Goal: Information Seeking & Learning: Learn about a topic

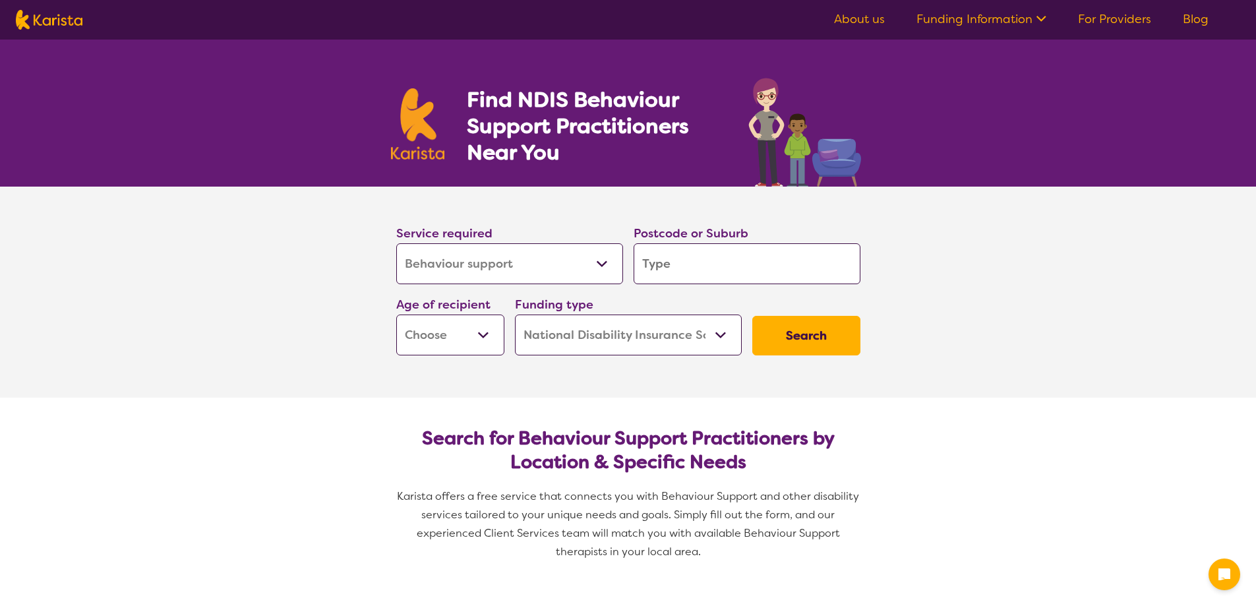
select select "Behaviour support"
select select "NDIS"
select select "Behaviour support"
select select "NDIS"
drag, startPoint x: 0, startPoint y: 0, endPoint x: 510, endPoint y: 260, distance: 572.3
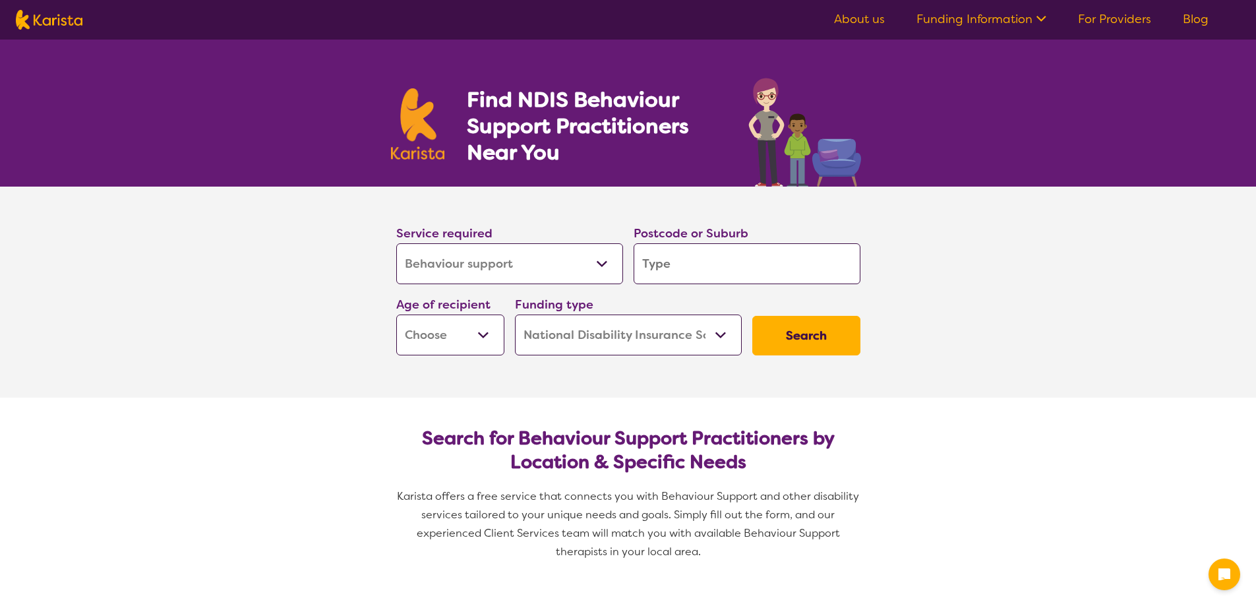
click at [510, 260] on select "Allied Health Assistant Assessment ([MEDICAL_DATA] or [MEDICAL_DATA]) Behaviour…" at bounding box center [509, 263] width 227 height 41
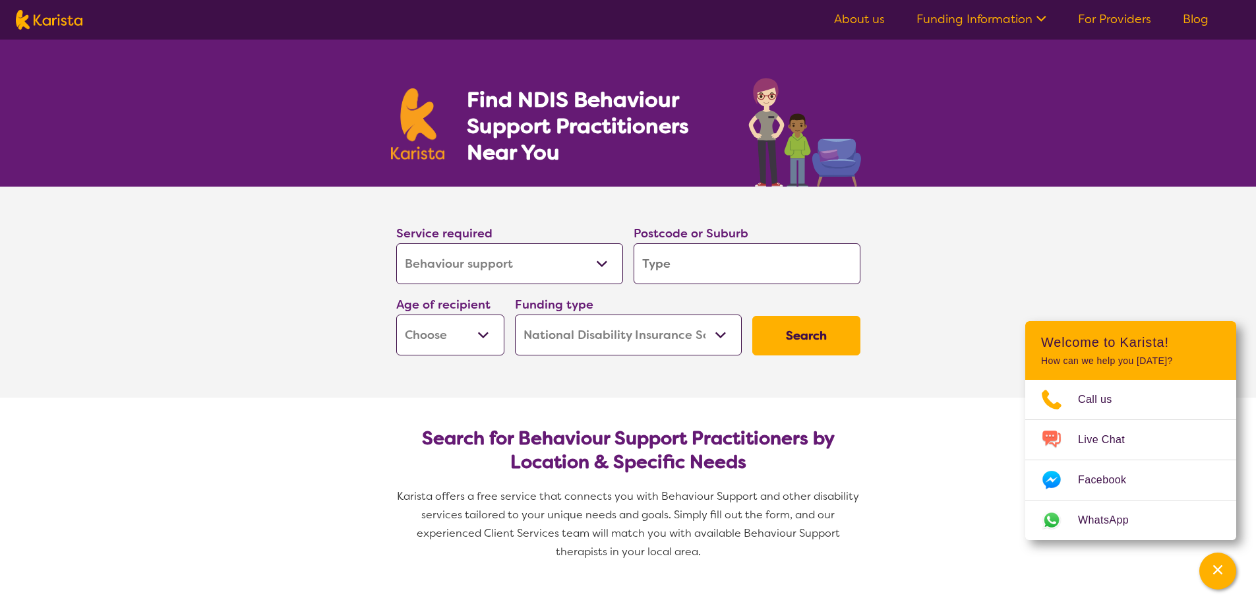
click at [301, 272] on section "Service required Allied Health Assistant Assessment ([MEDICAL_DATA] or [MEDICAL…" at bounding box center [628, 292] width 1256 height 211
click at [761, 259] on input "search" at bounding box center [747, 263] width 227 height 41
type input "45"
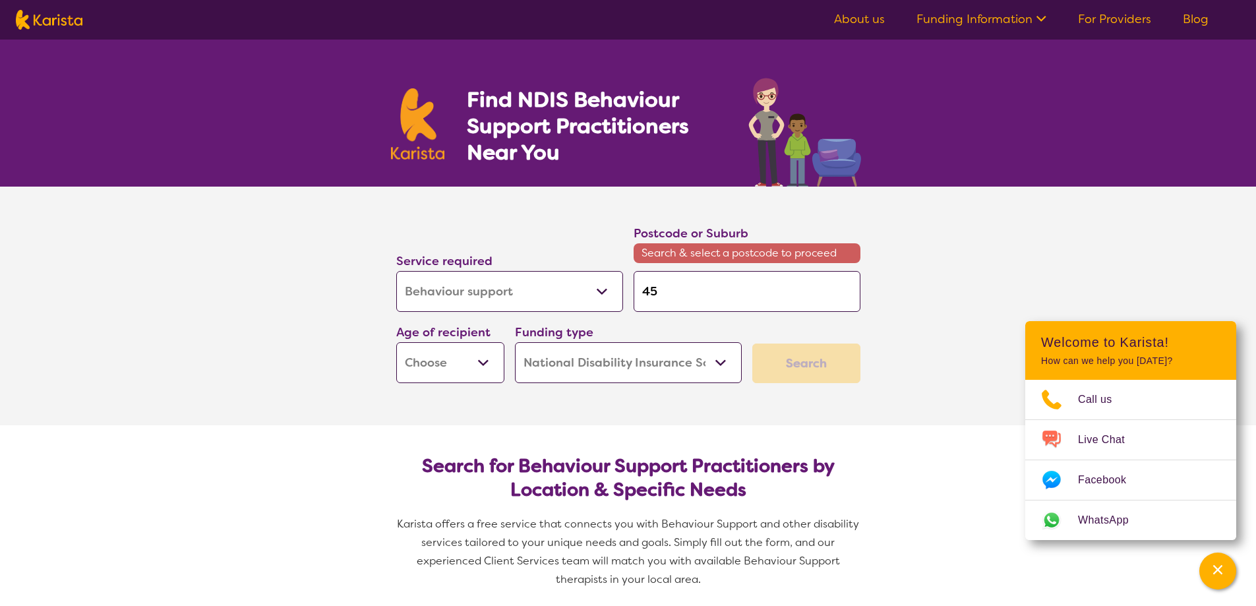
type input "4"
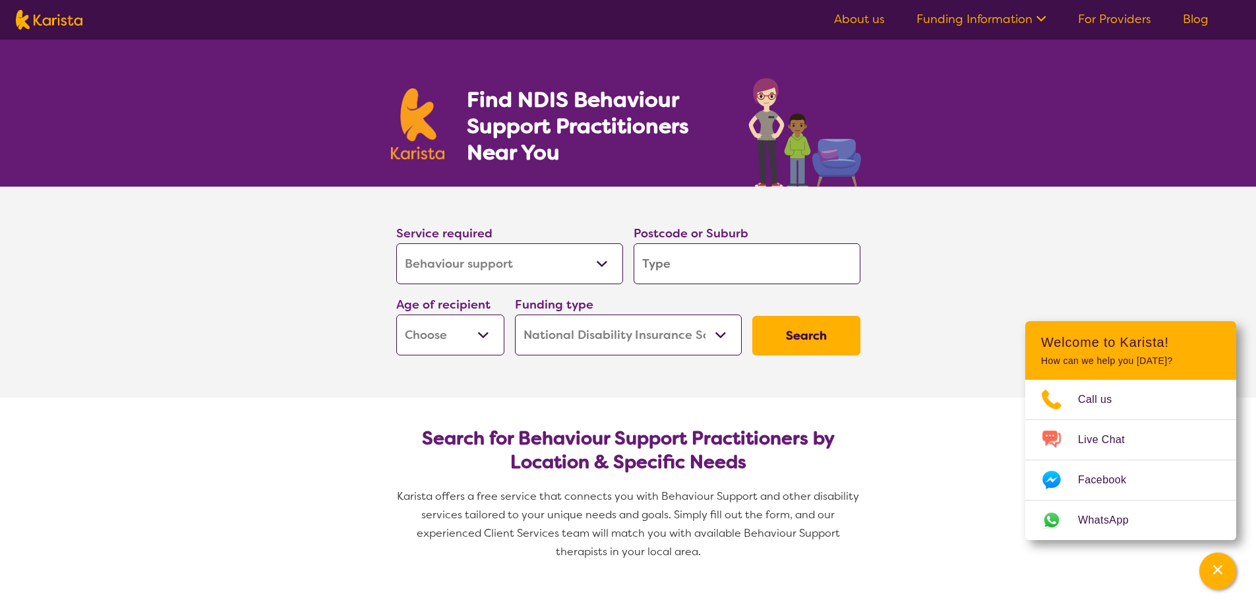
type input "5"
type input "52"
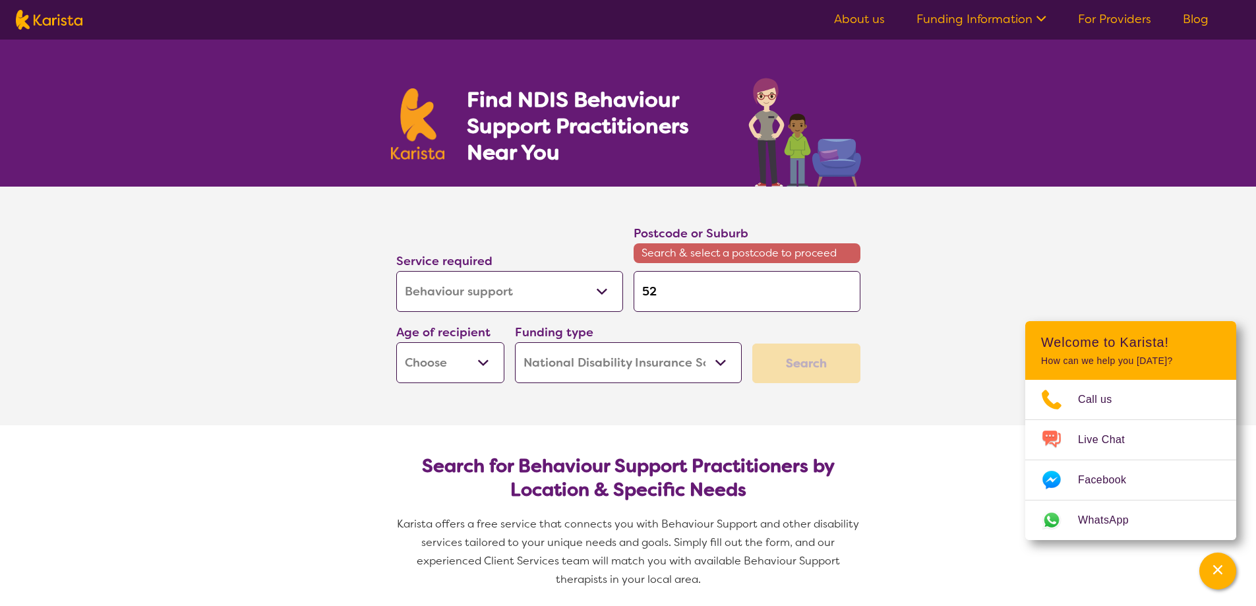
type input "521"
type input "5211"
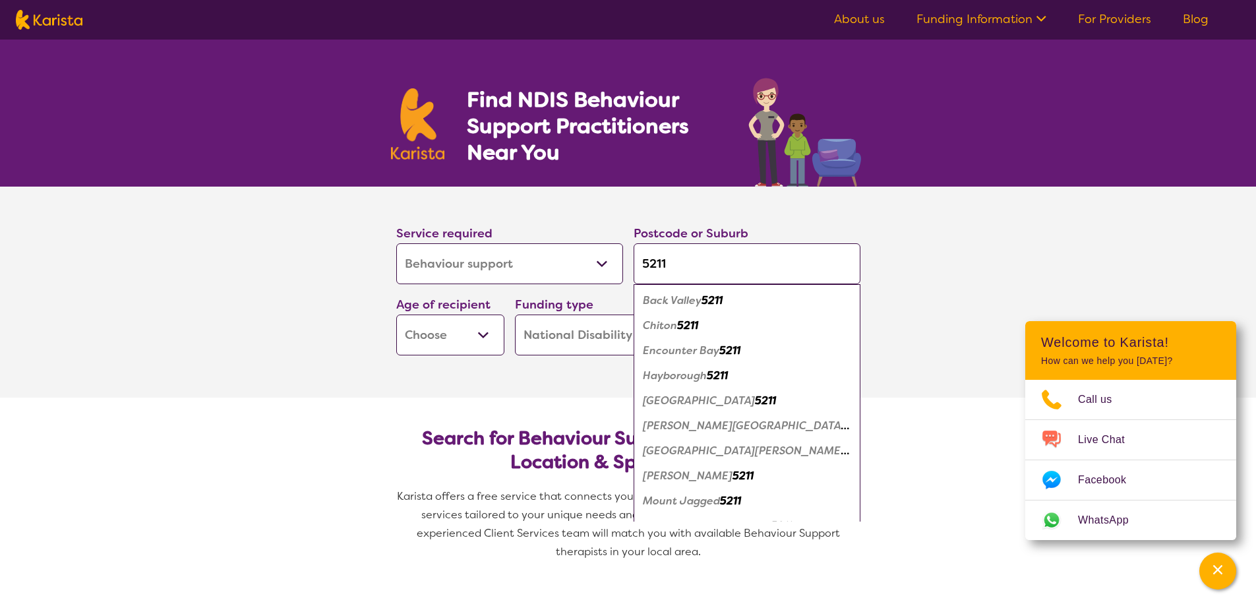
type input "5211"
click at [698, 347] on em "Encounter Bay" at bounding box center [681, 351] width 77 height 14
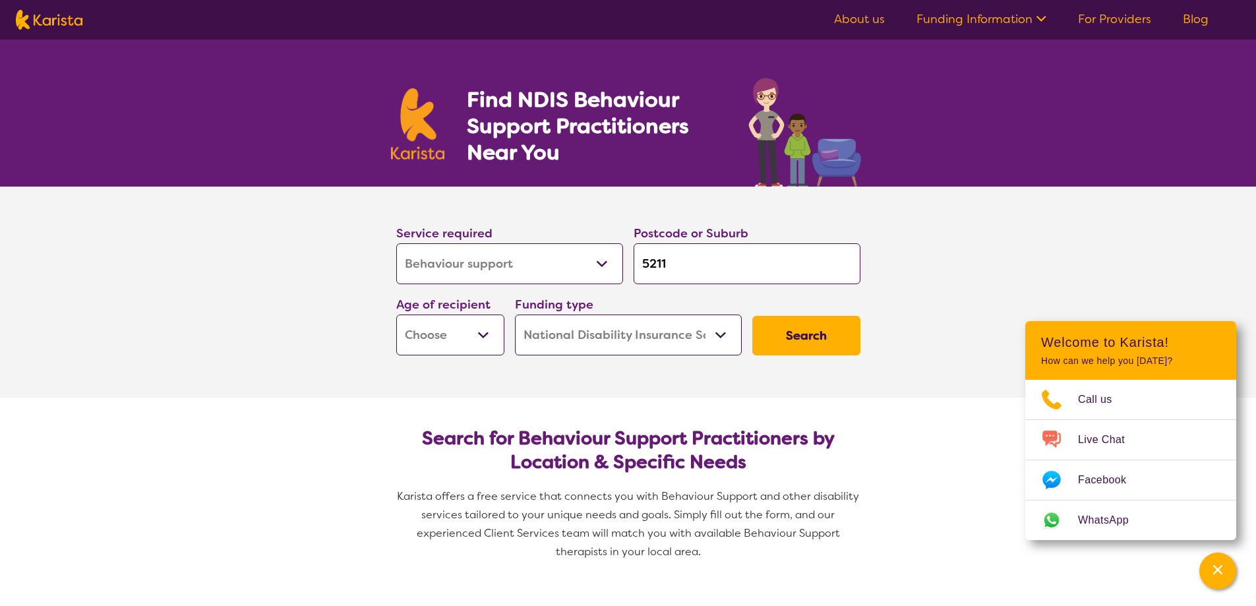
click at [460, 338] on select "Early Childhood - 0 to 9 Child - 10 to 11 Adolescent - 12 to 17 Adult - 18 to 6…" at bounding box center [450, 335] width 108 height 41
select select "CH"
click at [396, 315] on select "Early Childhood - 0 to 9 Child - 10 to 11 Adolescent - 12 to 17 Adult - 18 to 6…" at bounding box center [450, 335] width 108 height 41
select select "CH"
click at [477, 336] on select "Early Childhood - 0 to 9 Child - 10 to 11 Adolescent - 12 to 17 Adult - 18 to 6…" at bounding box center [450, 335] width 108 height 41
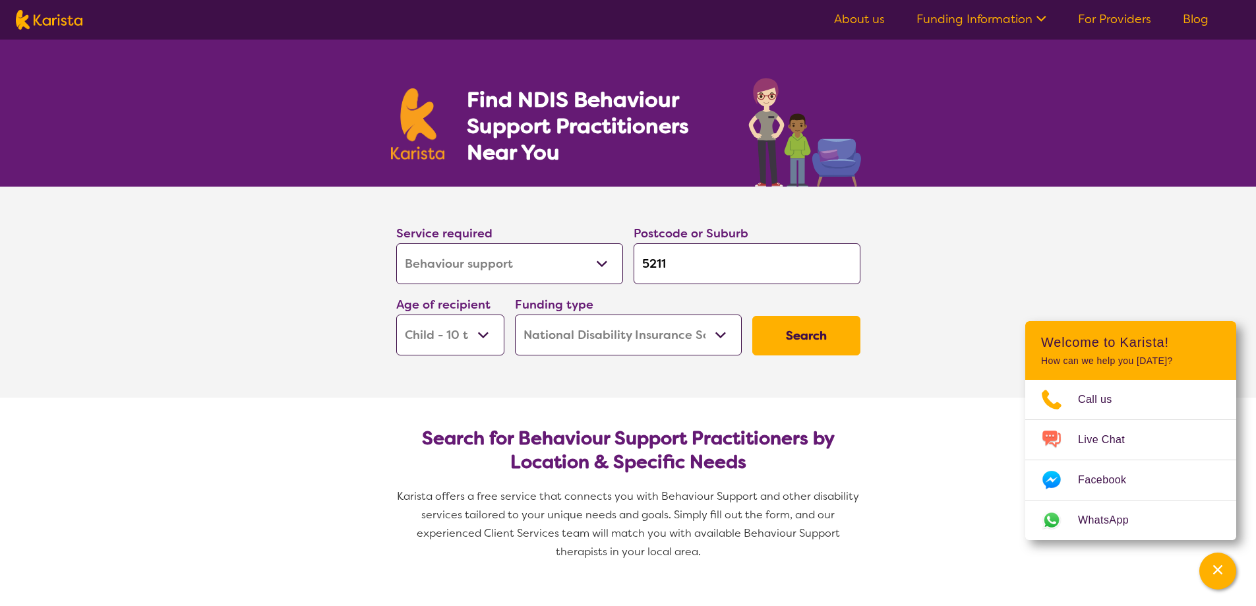
click at [683, 377] on section "Service required Allied Health Assistant Assessment ([MEDICAL_DATA] or [MEDICAL…" at bounding box center [629, 292] width 528 height 211
click at [681, 337] on select "Home Care Package (HCP) National Disability Insurance Scheme (NDIS) I don't know" at bounding box center [628, 335] width 227 height 41
click at [809, 335] on button "Search" at bounding box center [807, 336] width 108 height 40
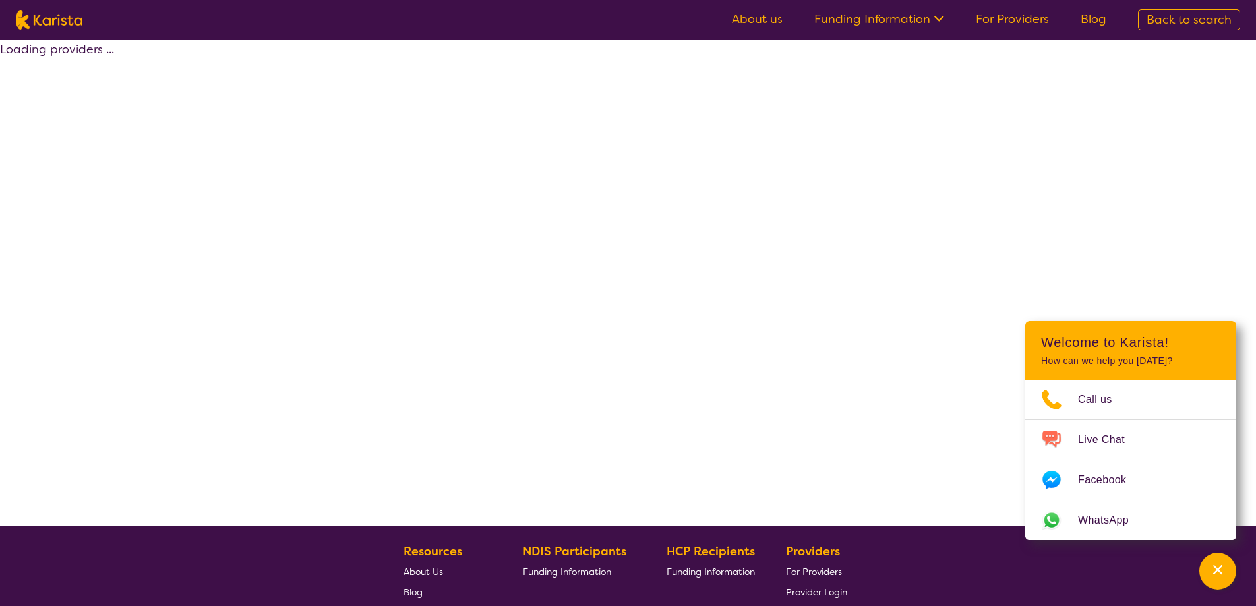
select select "by_score"
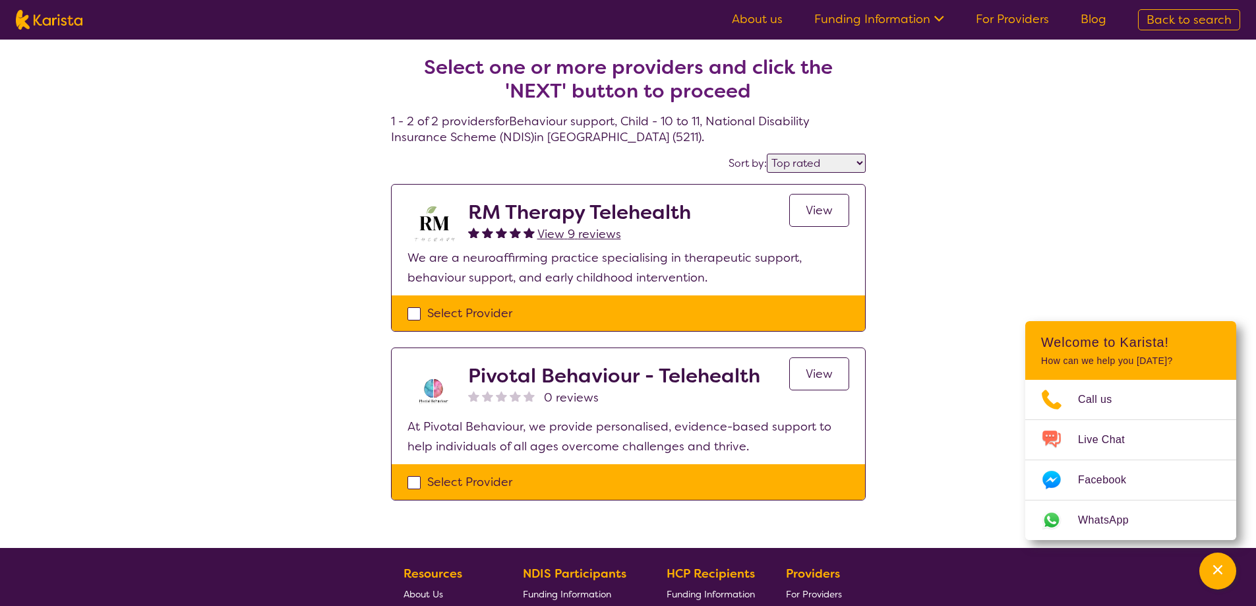
click at [303, 208] on div "Select one or more providers and click the 'NEXT' button to proceed 1 - 2 of 2 …" at bounding box center [628, 294] width 1256 height 509
click at [809, 208] on span "View" at bounding box center [819, 210] width 27 height 16
